Goal: Information Seeking & Learning: Learn about a topic

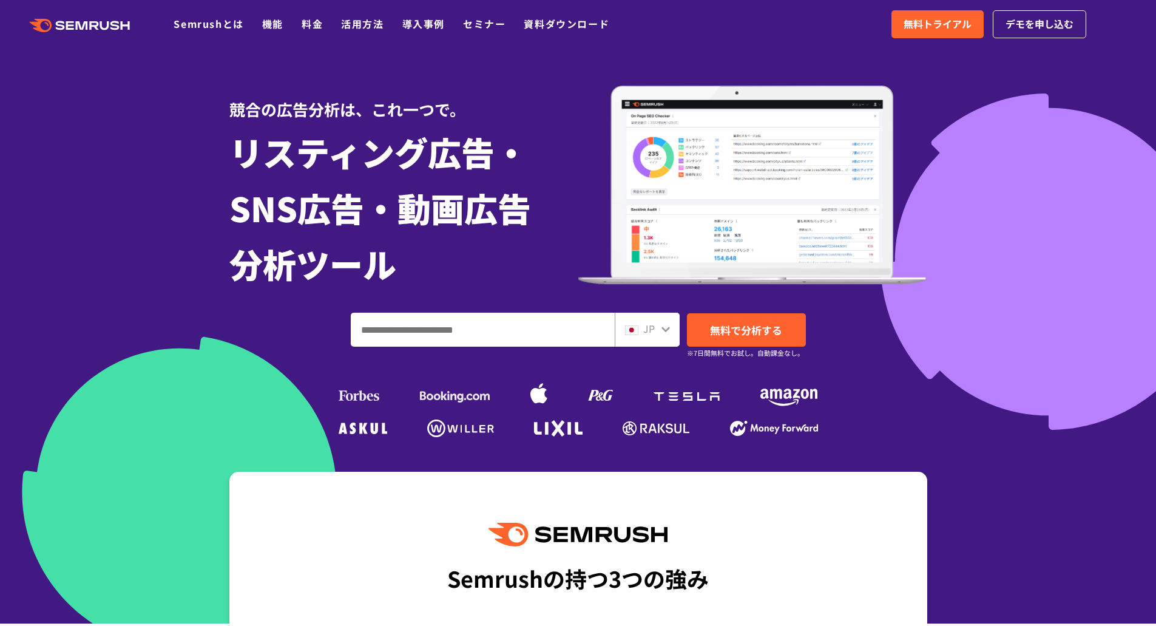
click at [655, 328] on div "JP" at bounding box center [644, 329] width 39 height 16
click at [666, 328] on icon at bounding box center [666, 329] width 10 height 10
drag, startPoint x: 661, startPoint y: 331, endPoint x: 649, endPoint y: 331, distance: 12.1
click at [651, 331] on div "JP" at bounding box center [647, 330] width 65 height 34
click at [631, 331] on img at bounding box center [631, 330] width 13 height 10
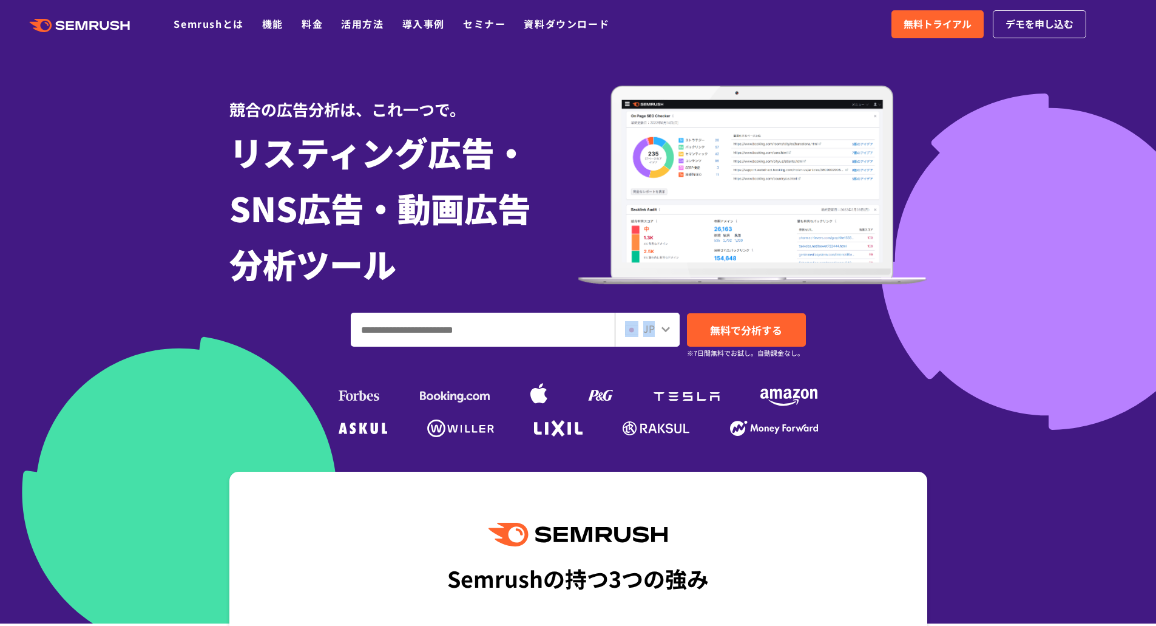
click at [669, 330] on icon at bounding box center [666, 329] width 10 height 10
click at [645, 332] on span "JP" at bounding box center [649, 328] width 12 height 15
click at [507, 331] on input "ドメイン、キーワードまたはURLを入力してください" at bounding box center [482, 329] width 263 height 33
type input "**********"
click at [745, 320] on link "無料で分析する" at bounding box center [746, 329] width 119 height 33
